Goal: Task Accomplishment & Management: Complete application form

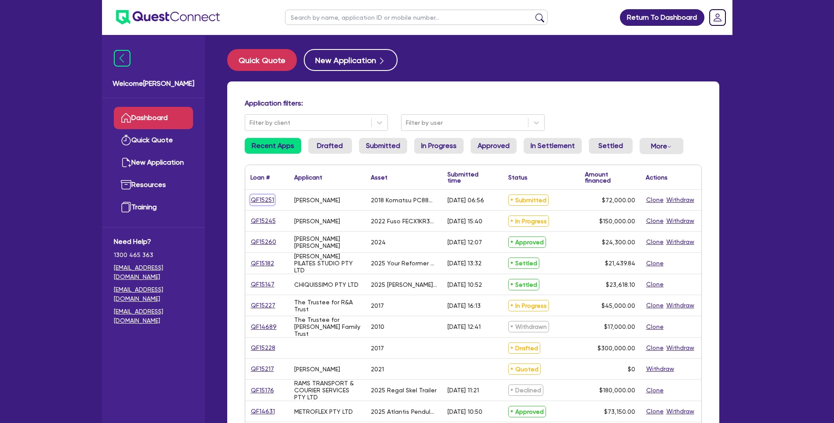
click at [264, 201] on link "QF15251" at bounding box center [263, 200] width 24 height 10
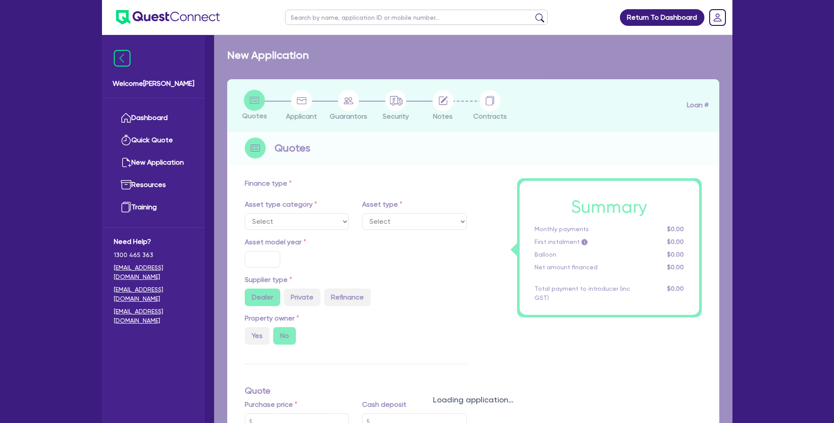
select select "PRIMARY_ASSETS"
type input "2018"
radio input "true"
type input "103,000"
type input "31,000"
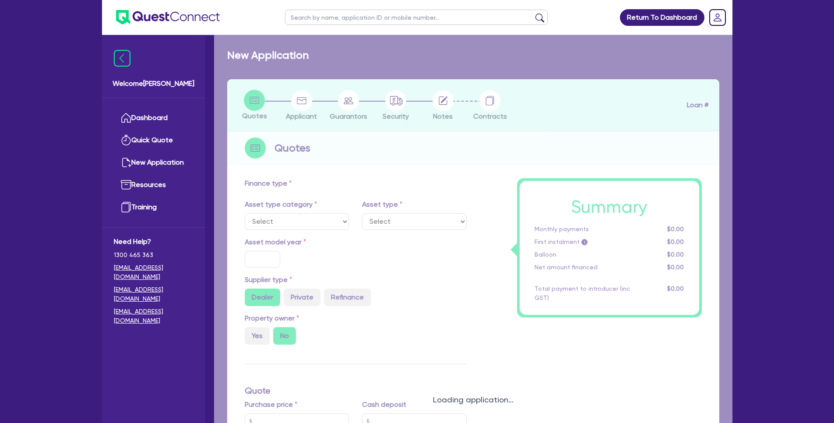
type input "5"
type input "3,600"
type input "17.95"
type input "990"
select select "YELLOW_GOODS_AND_EXCAVATORS"
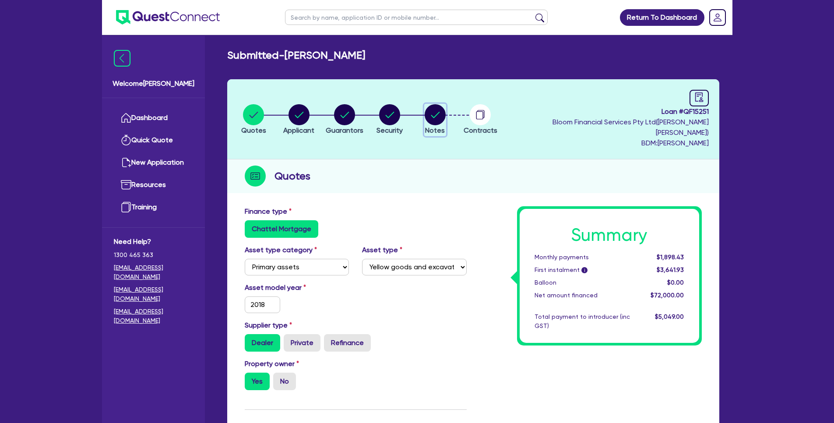
click at [439, 112] on icon "button" at bounding box center [435, 115] width 9 height 6
select select "Quest Finance - Own Book"
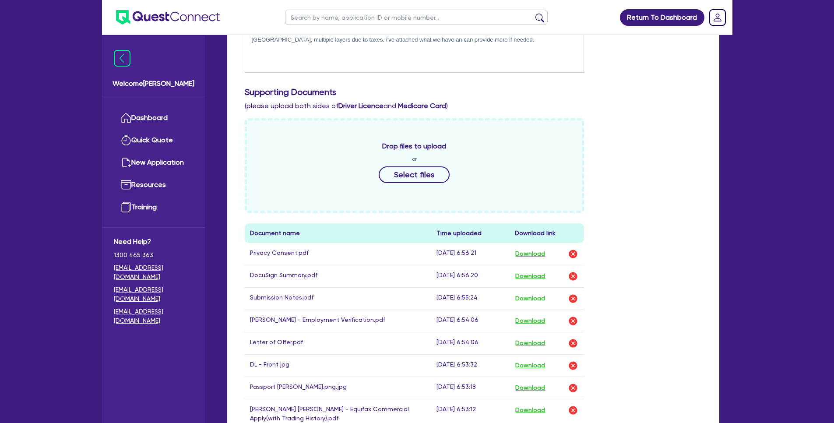
scroll to position [327, 0]
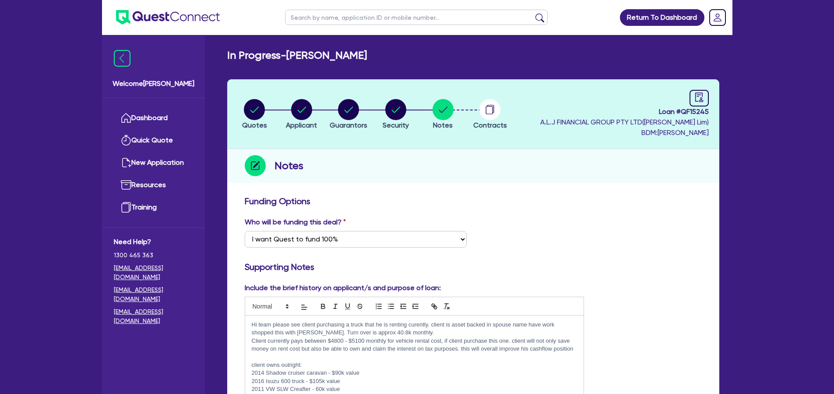
select select "Quest Finance - Own Book"
